Goal: Information Seeking & Learning: Check status

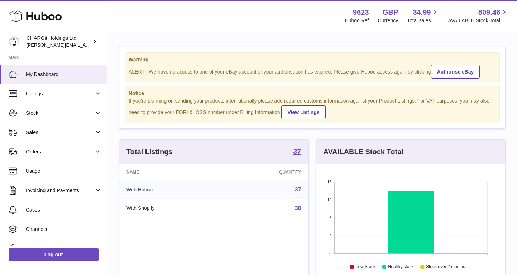
scroll to position [112, 189]
click at [38, 131] on span "Sales" at bounding box center [60, 132] width 68 height 7
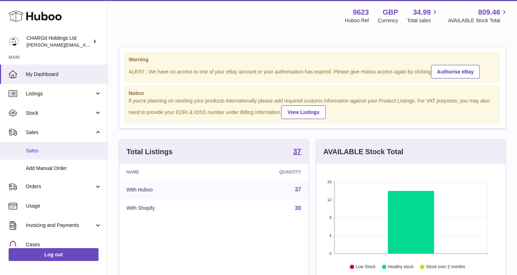
click at [38, 149] on span "Sales" at bounding box center [64, 150] width 76 height 7
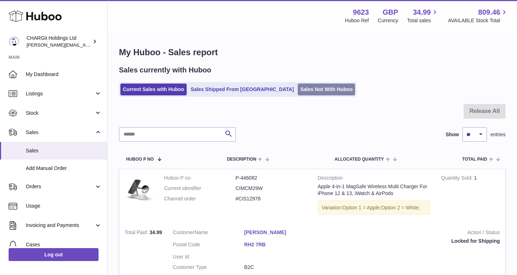
click at [298, 89] on link "Sales Not With Huboo" at bounding box center [326, 90] width 57 height 12
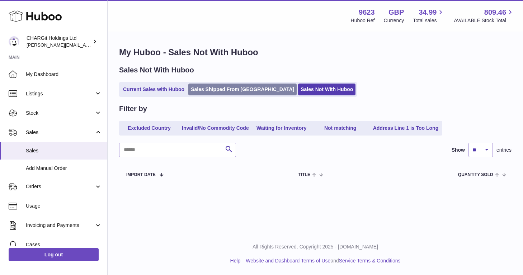
click at [215, 91] on link "Sales Shipped From Huboo" at bounding box center [242, 90] width 108 height 12
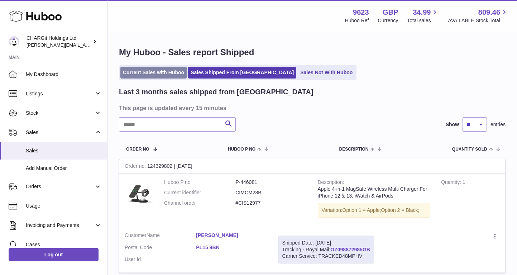
click at [154, 73] on link "Current Sales with Huboo" at bounding box center [153, 73] width 66 height 12
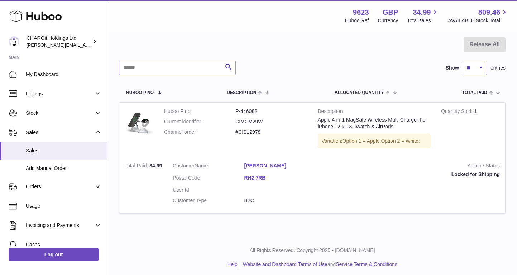
scroll to position [70, 0]
